Goal: Information Seeking & Learning: Learn about a topic

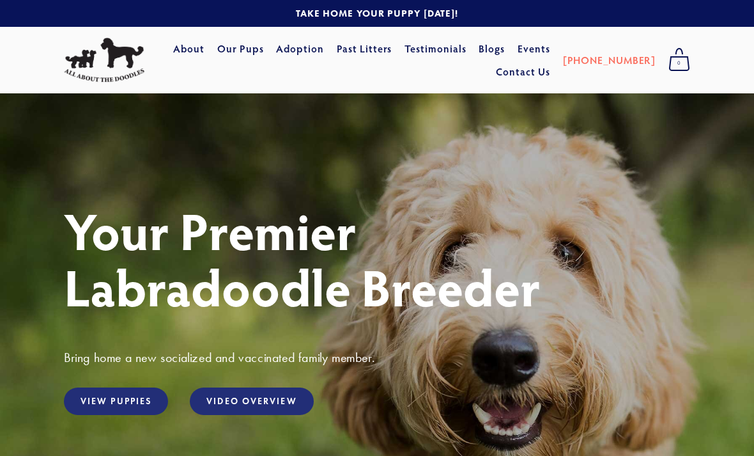
click at [99, 401] on link "View Puppies" at bounding box center [116, 400] width 104 height 27
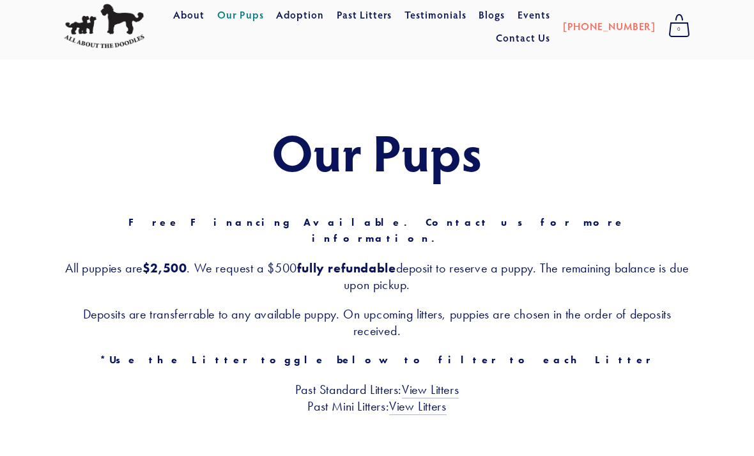
scroll to position [34, 0]
click at [426, 382] on link "View Litters" at bounding box center [430, 390] width 57 height 17
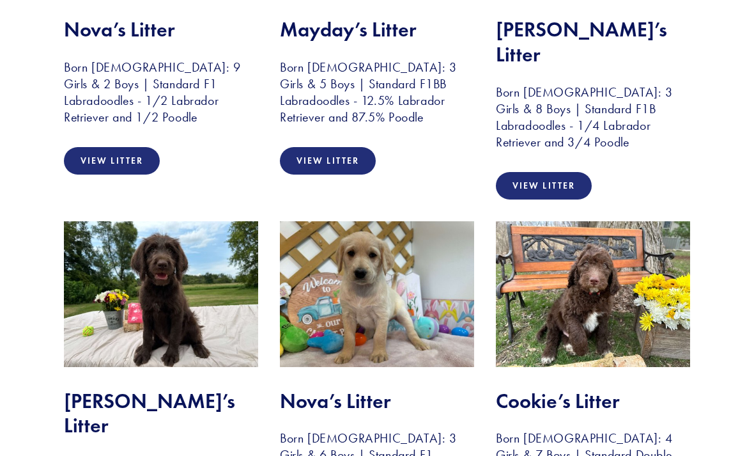
scroll to position [442, 0]
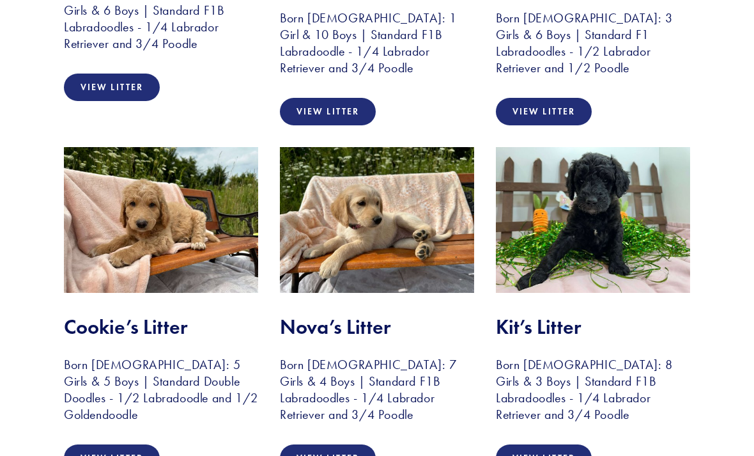
scroll to position [1259, 0]
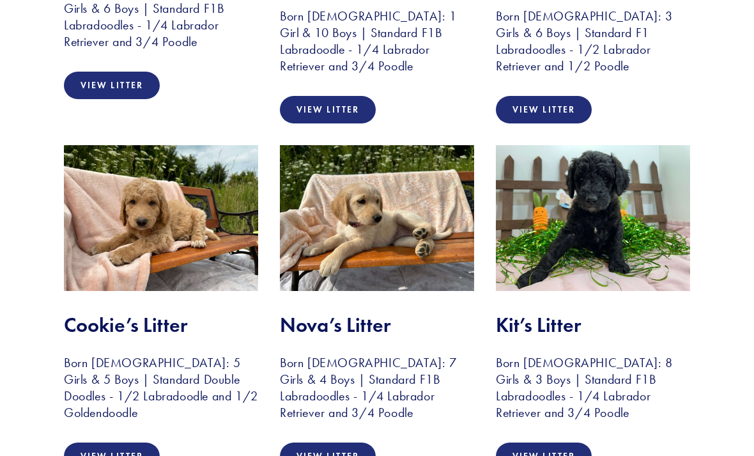
click at [82, 442] on link "View Litter" at bounding box center [112, 455] width 96 height 27
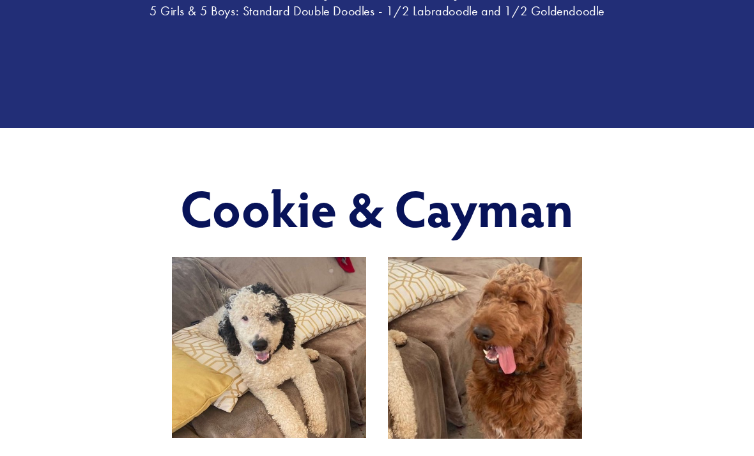
scroll to position [304, 0]
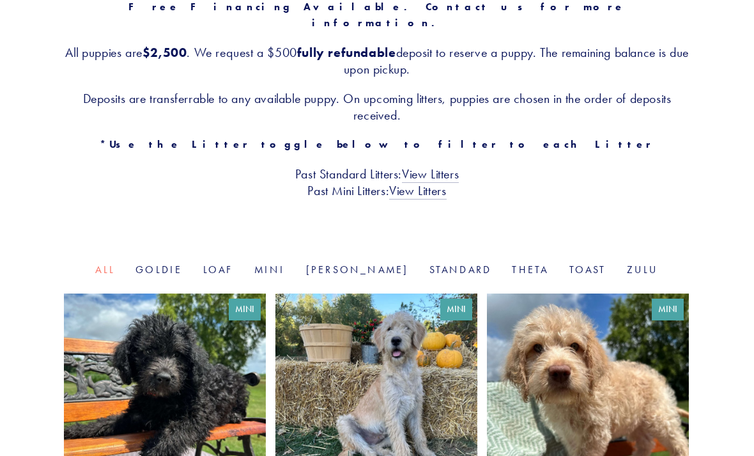
scroll to position [264, 0]
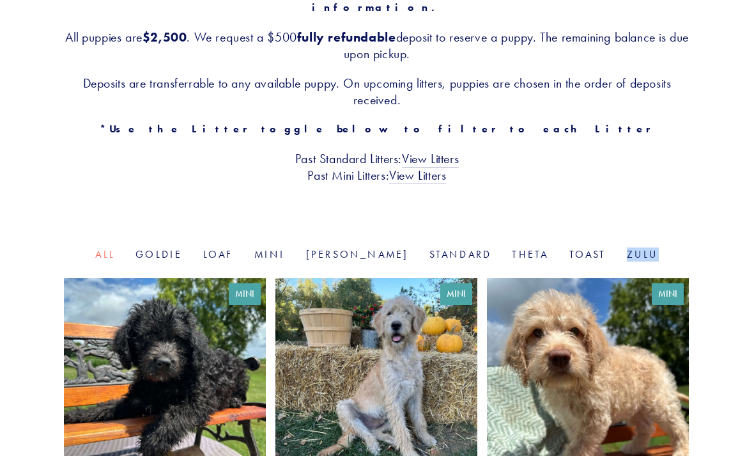
click at [62, 188] on div "Our Pups Free Financing Available. Contact us for more information. All puppies…" at bounding box center [377, 38] width 754 height 418
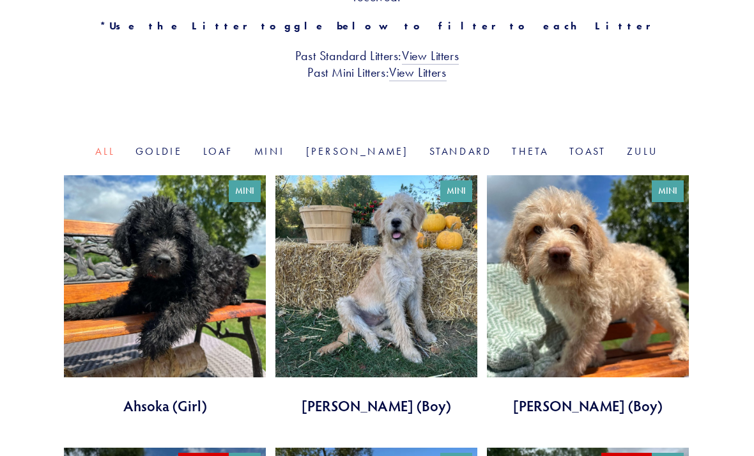
scroll to position [367, 0]
click at [146, 351] on link at bounding box center [165, 295] width 202 height 240
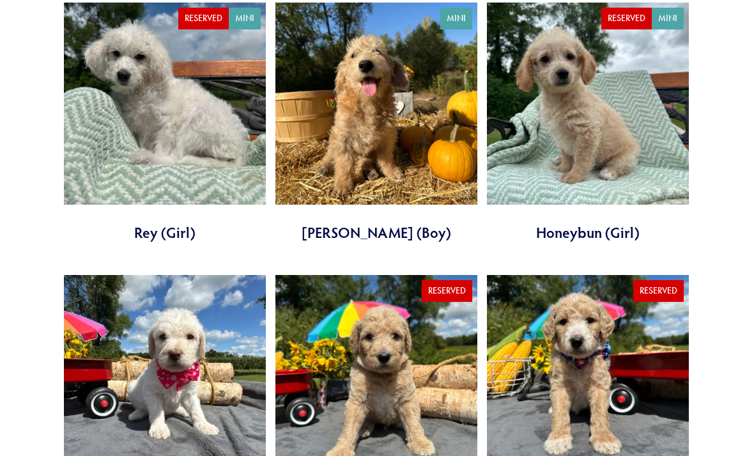
scroll to position [834, 0]
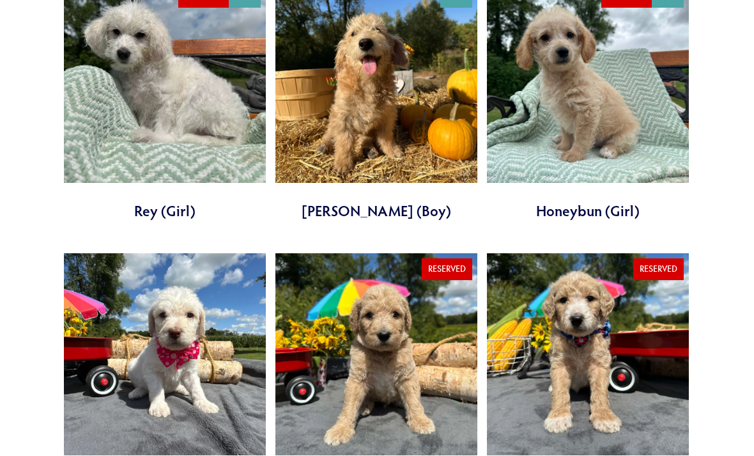
click at [154, 455] on link at bounding box center [165, 373] width 202 height 240
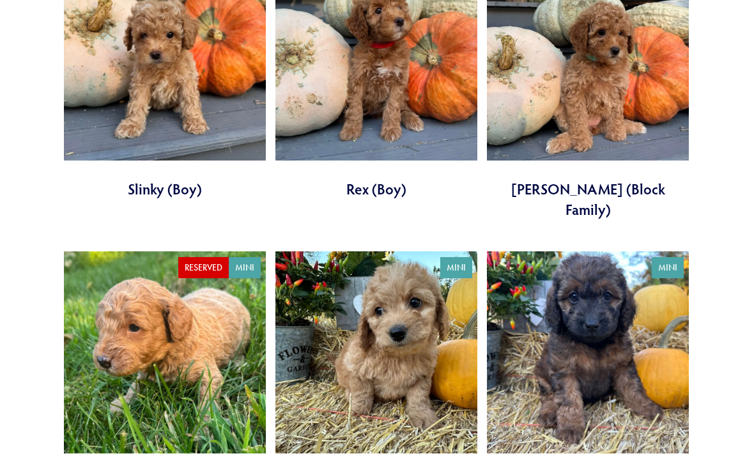
scroll to position [1693, 0]
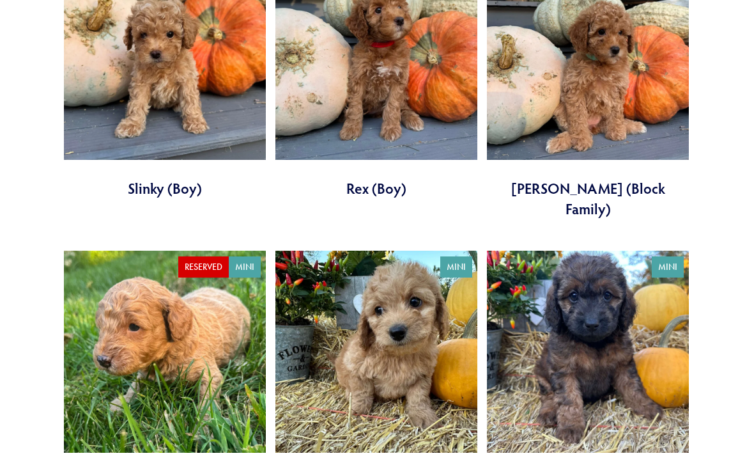
click at [355, 330] on link at bounding box center [376, 371] width 202 height 240
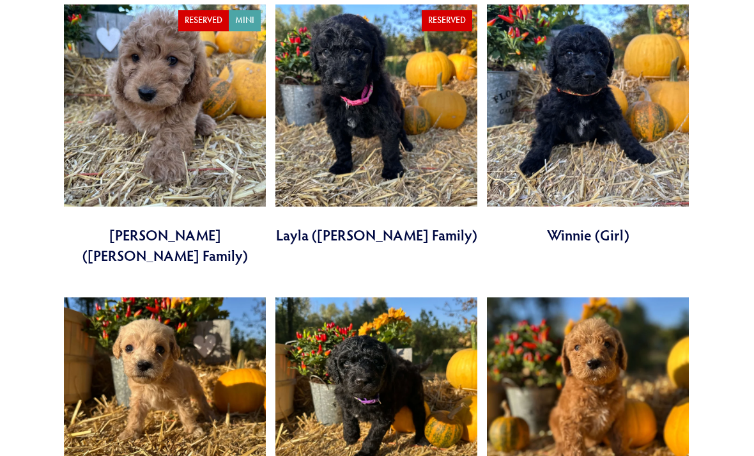
scroll to position [2504, 0]
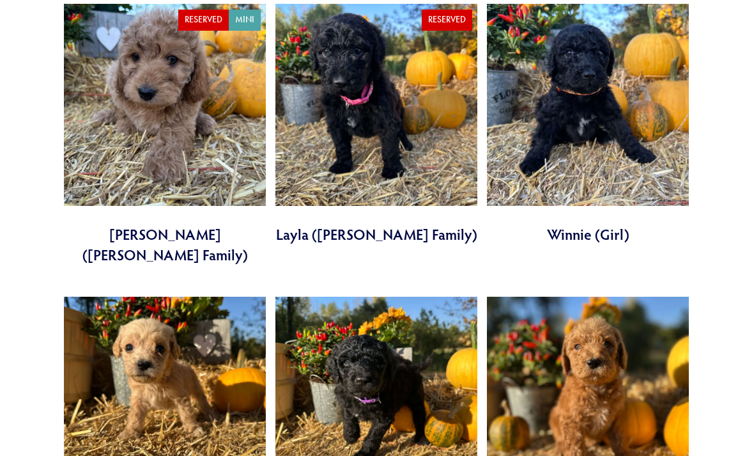
click at [348, 305] on link at bounding box center [376, 417] width 202 height 240
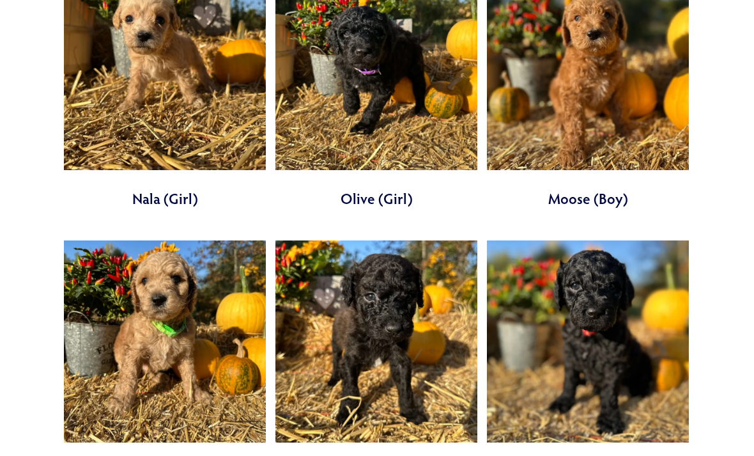
scroll to position [2839, 0]
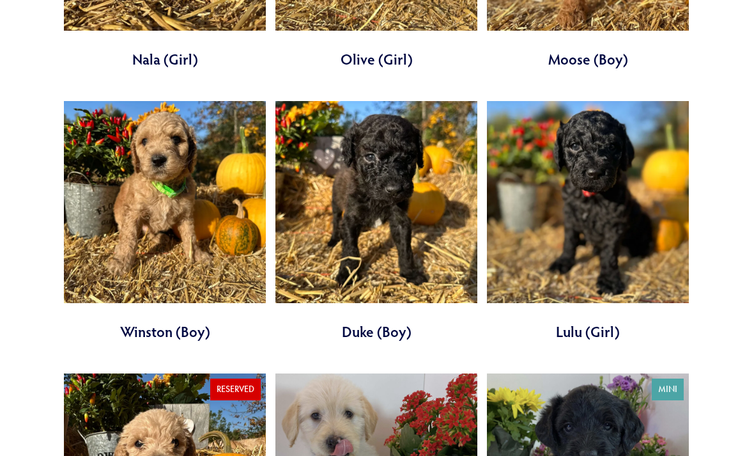
scroll to position [2970, 0]
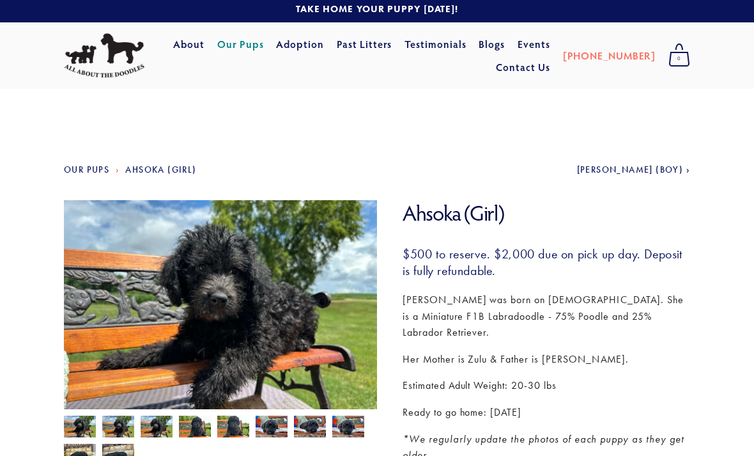
scroll to position [4, 0]
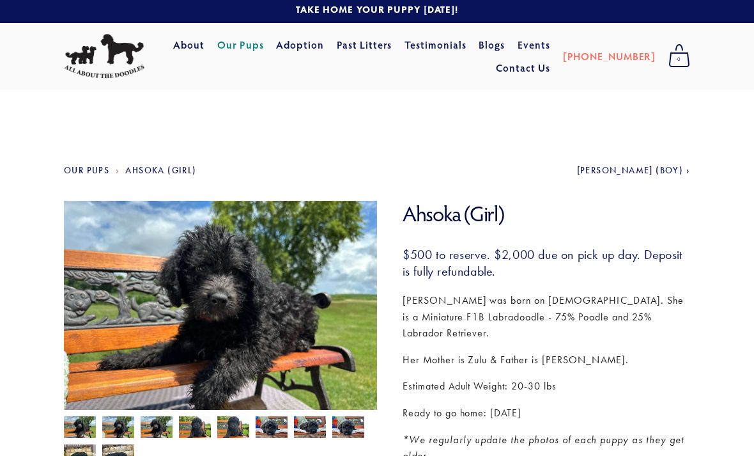
click at [114, 424] on img at bounding box center [118, 428] width 32 height 24
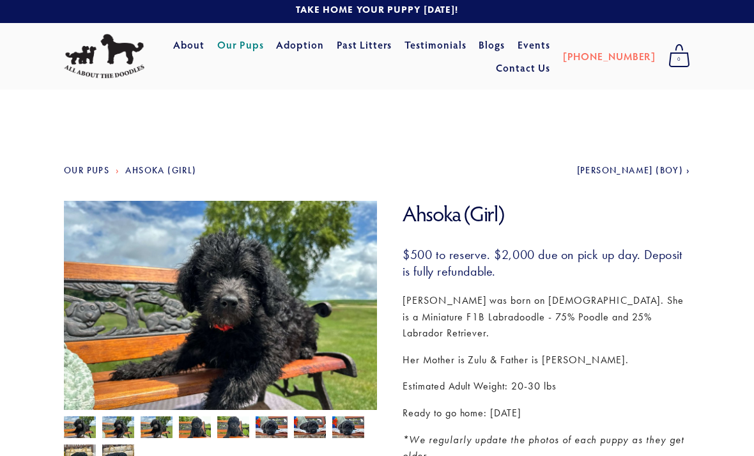
click at [154, 430] on img at bounding box center [157, 428] width 32 height 24
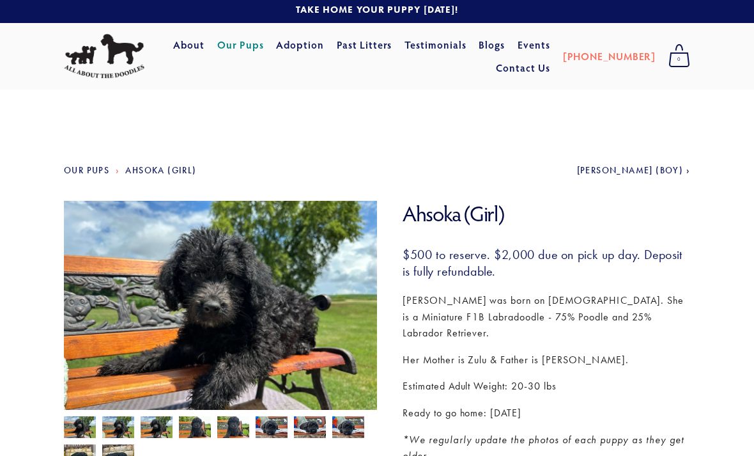
click at [192, 428] on img at bounding box center [195, 428] width 32 height 24
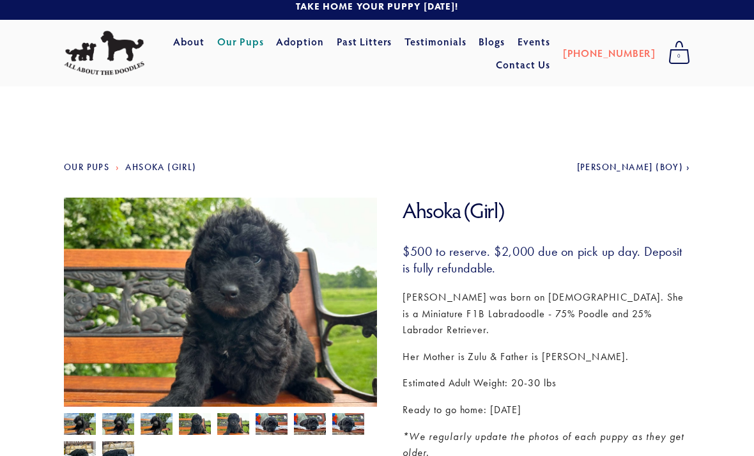
scroll to position [0, 0]
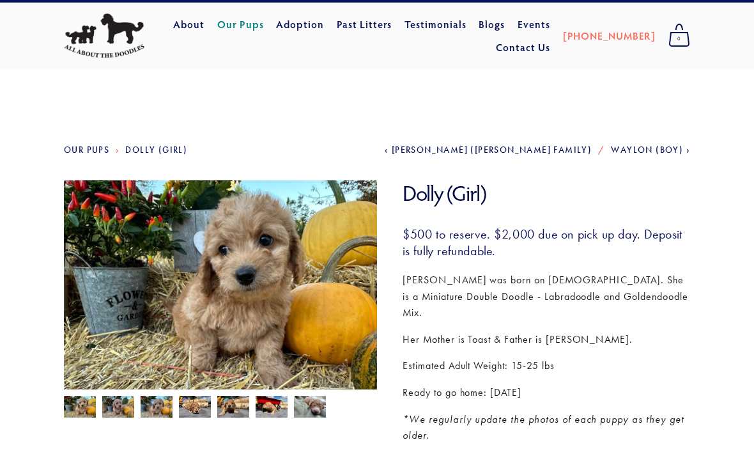
scroll to position [28, 0]
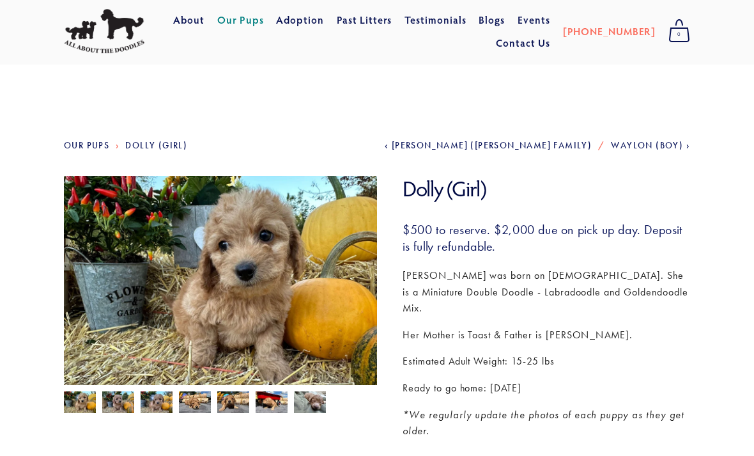
click at [119, 410] on img at bounding box center [118, 404] width 32 height 24
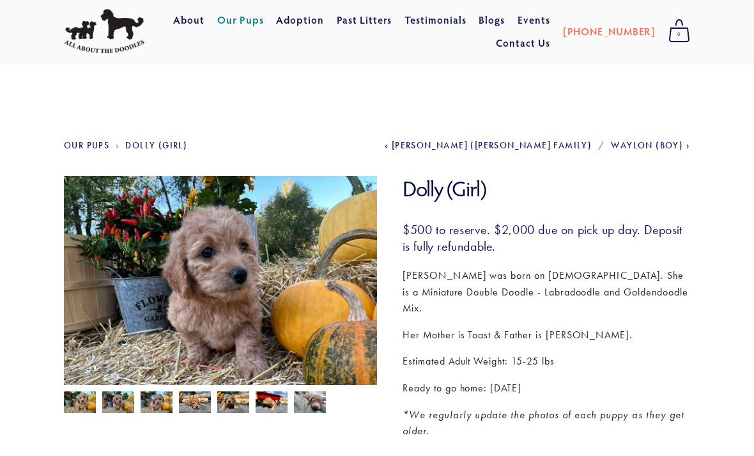
click at [160, 407] on img at bounding box center [157, 403] width 32 height 24
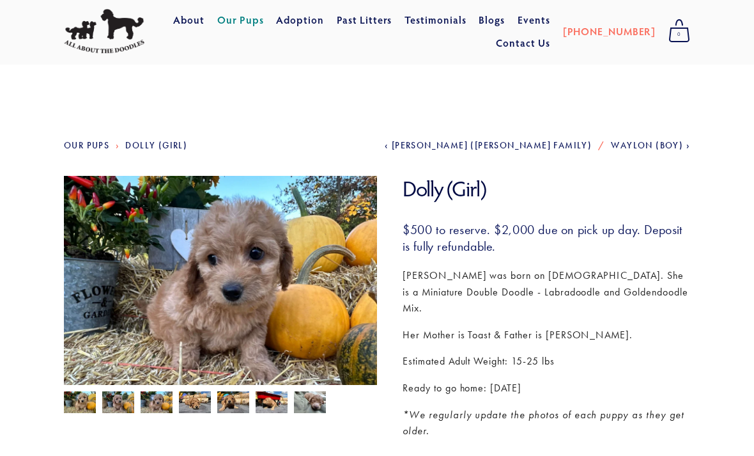
click at [194, 405] on img at bounding box center [195, 402] width 32 height 24
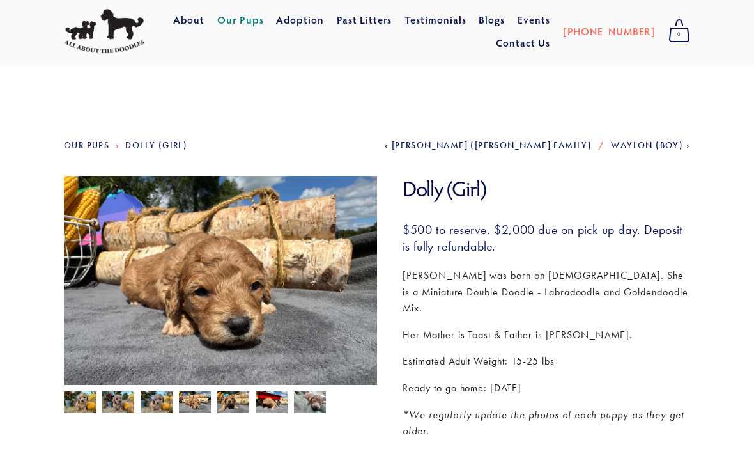
click at [236, 407] on img at bounding box center [233, 403] width 32 height 24
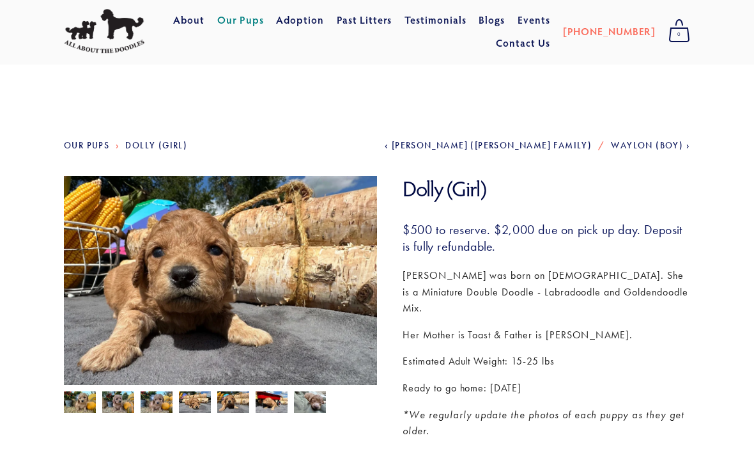
click at [268, 409] on img at bounding box center [272, 403] width 32 height 24
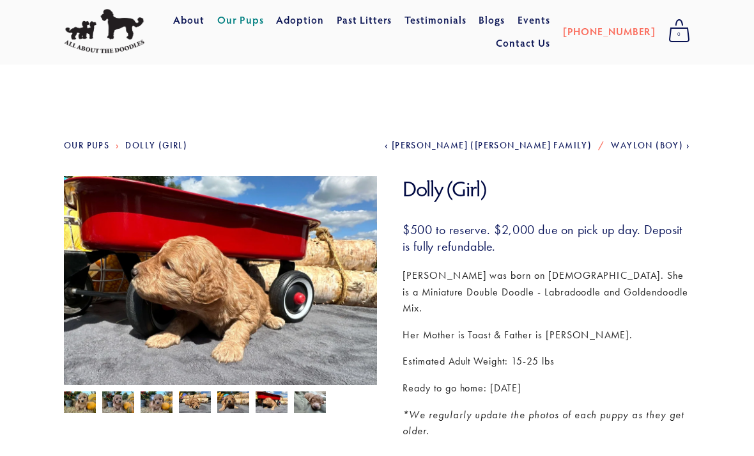
click at [316, 408] on img at bounding box center [310, 401] width 32 height 24
